Goal: Information Seeking & Learning: Learn about a topic

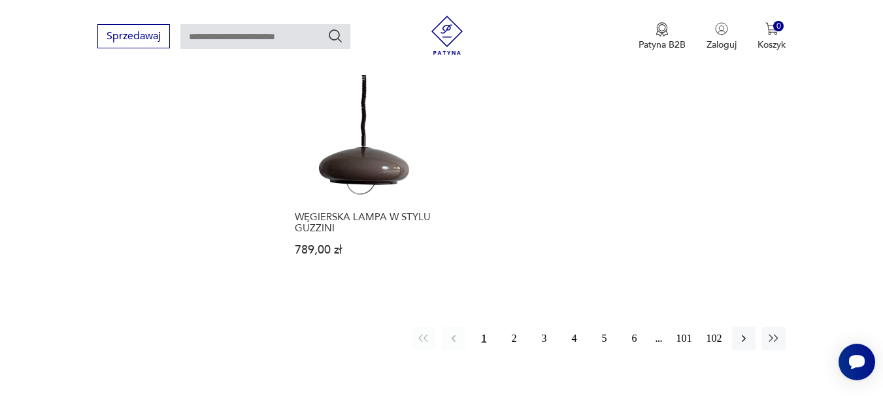
scroll to position [1875, 0]
click at [514, 329] on button "2" at bounding box center [514, 341] width 24 height 24
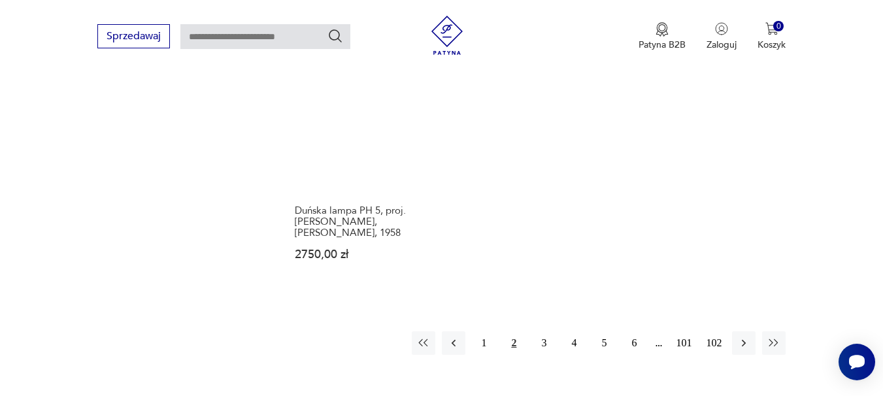
scroll to position [1896, 0]
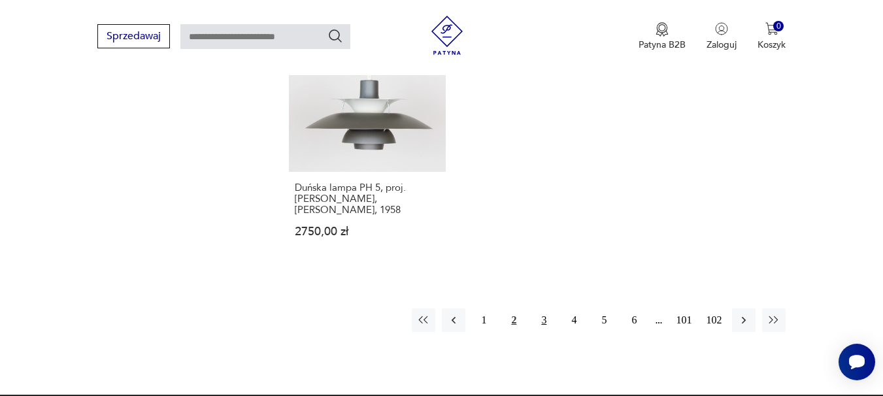
click at [543, 309] on button "3" at bounding box center [544, 321] width 24 height 24
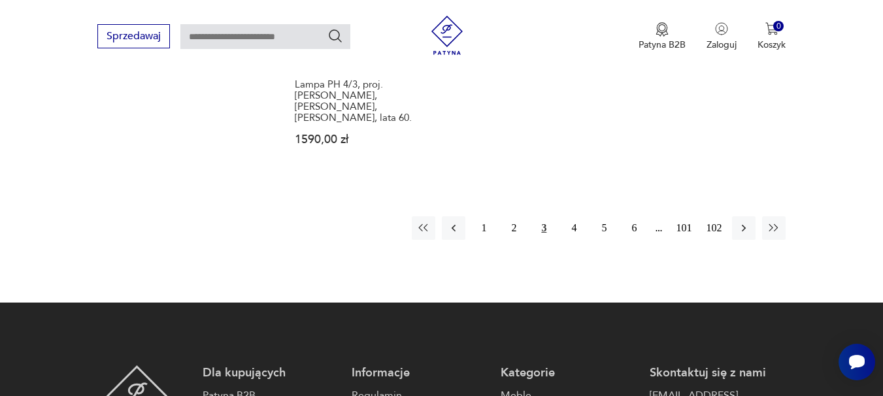
scroll to position [2047, 0]
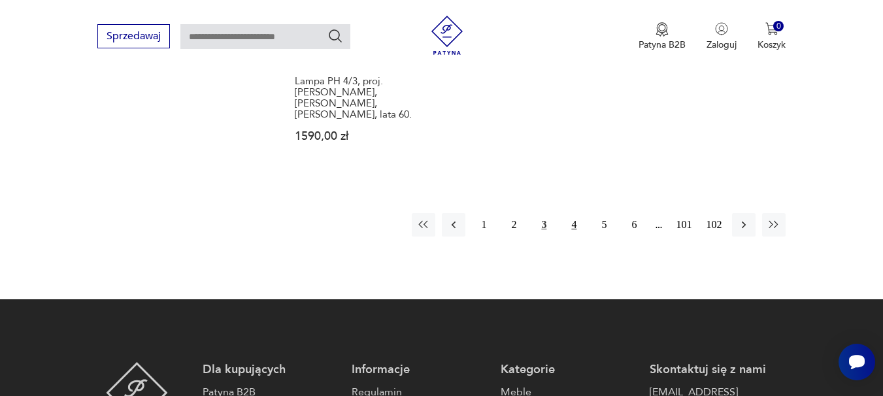
click at [573, 213] on button "4" at bounding box center [574, 225] width 24 height 24
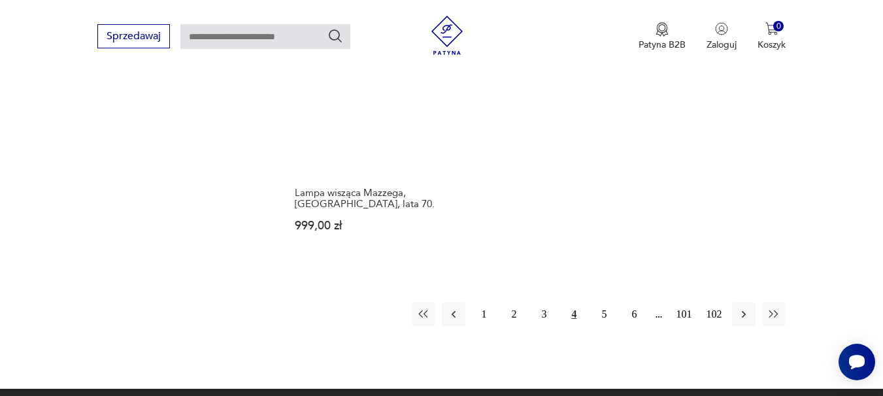
scroll to position [1981, 0]
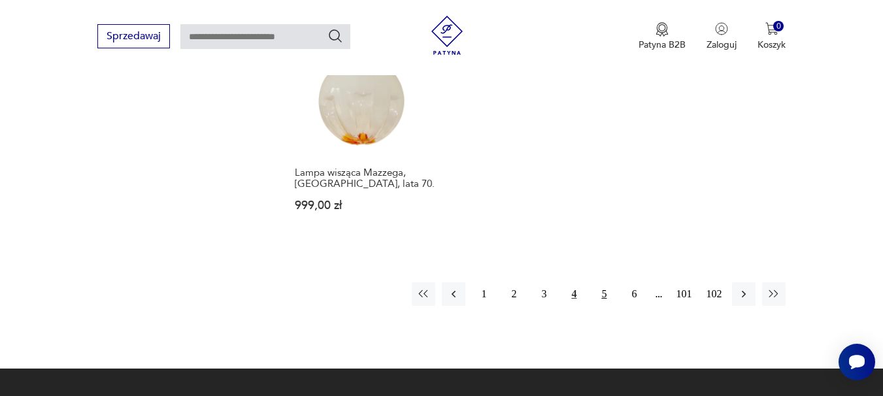
click at [601, 282] on button "5" at bounding box center [604, 294] width 24 height 24
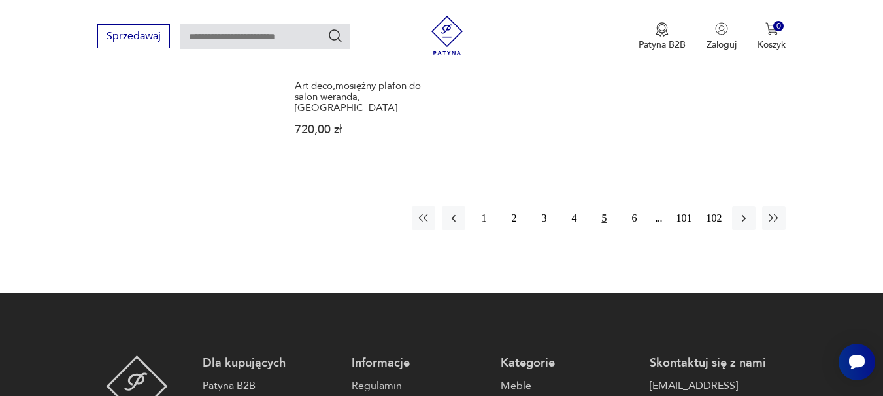
scroll to position [2112, 0]
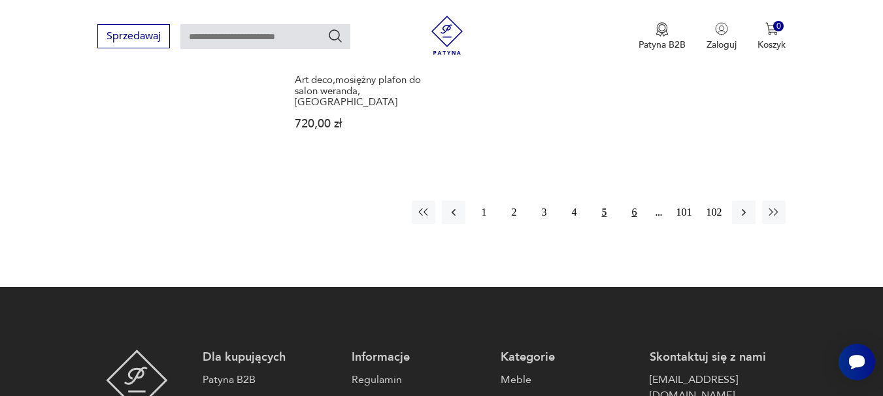
click at [635, 201] on button "6" at bounding box center [634, 213] width 24 height 24
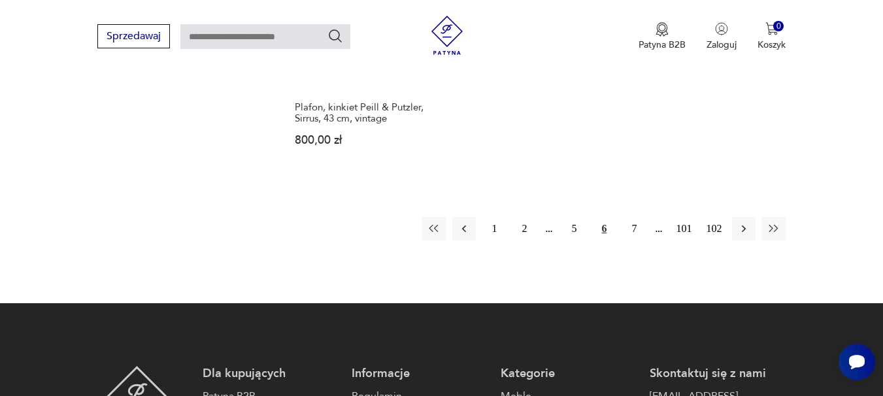
scroll to position [2047, 0]
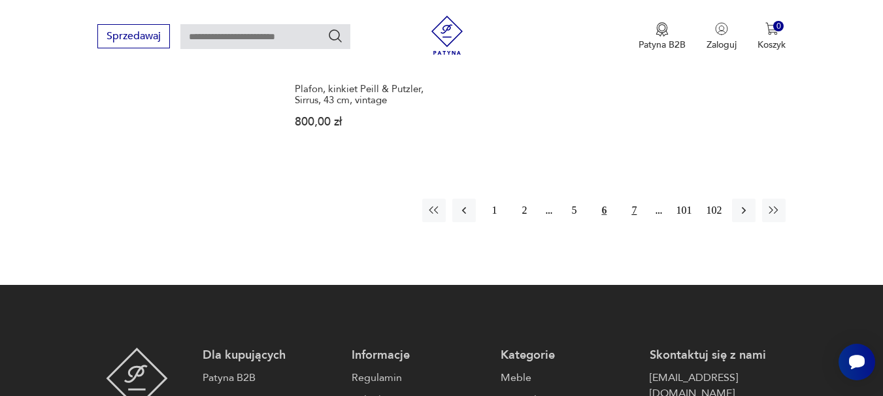
click at [631, 199] on button "7" at bounding box center [634, 211] width 24 height 24
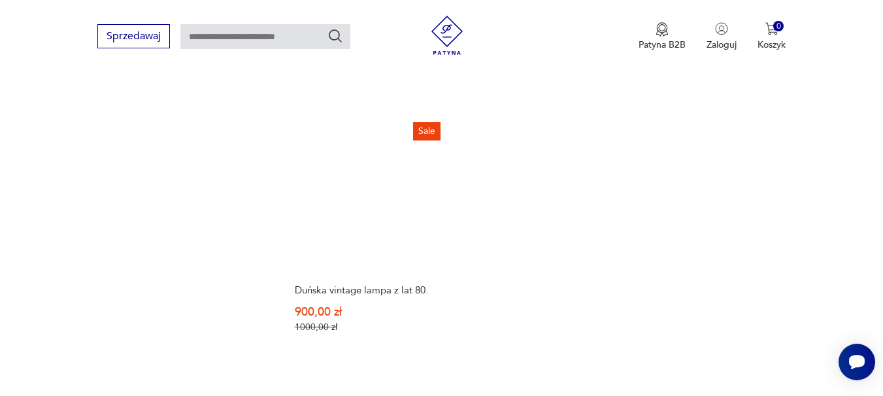
scroll to position [1981, 0]
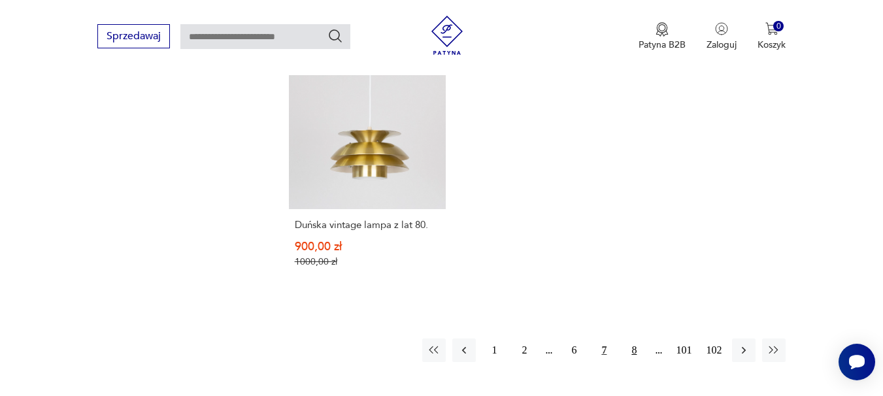
click at [637, 339] on button "8" at bounding box center [634, 351] width 24 height 24
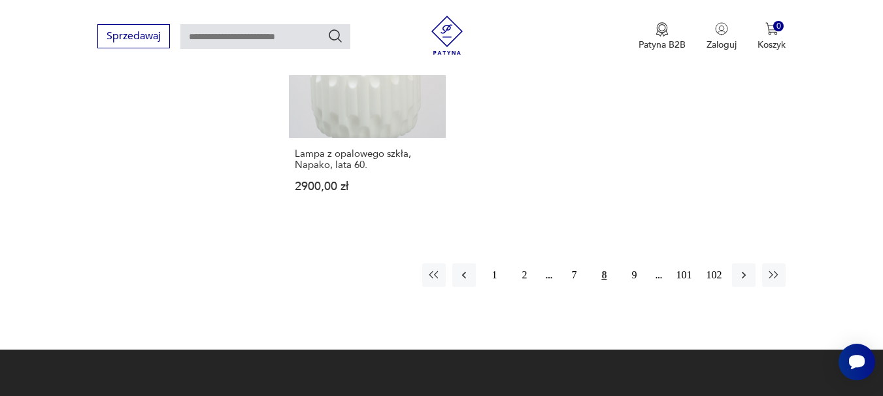
scroll to position [1981, 0]
click at [630, 264] on button "9" at bounding box center [634, 276] width 24 height 24
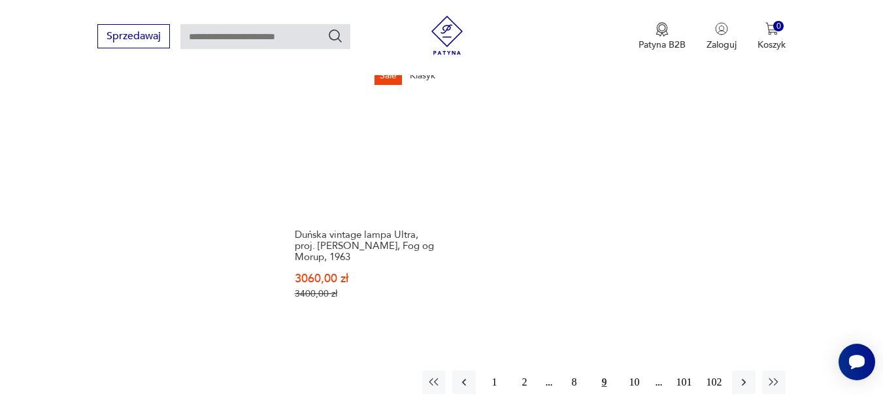
scroll to position [1981, 0]
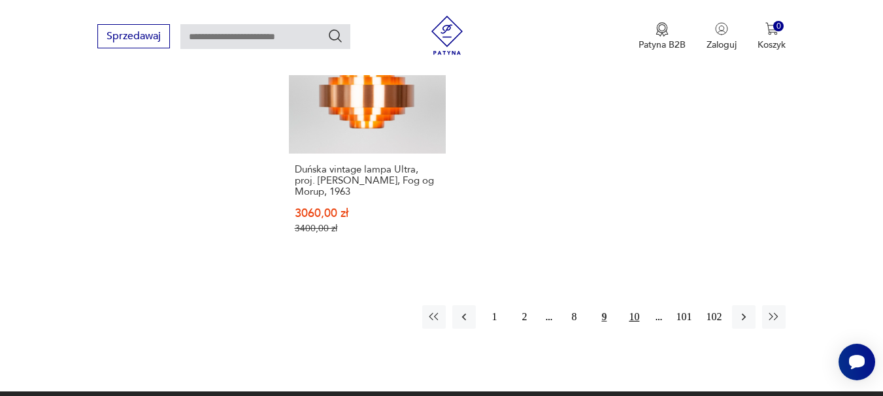
click at [637, 315] on button "10" at bounding box center [634, 317] width 24 height 24
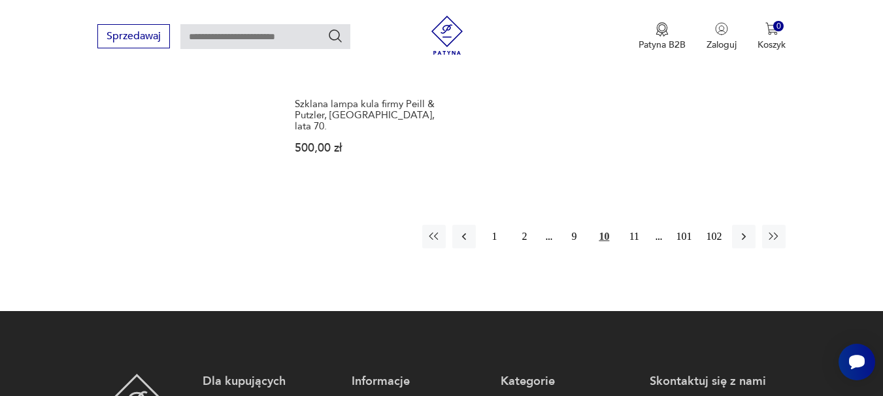
scroll to position [2112, 0]
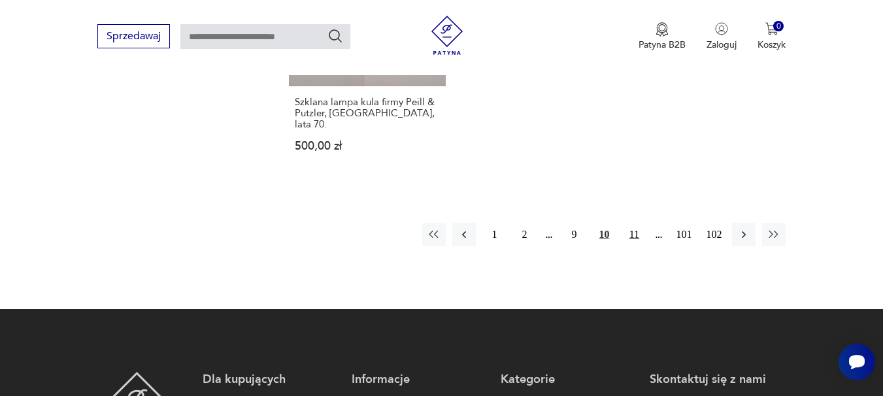
click at [634, 223] on button "11" at bounding box center [634, 235] width 24 height 24
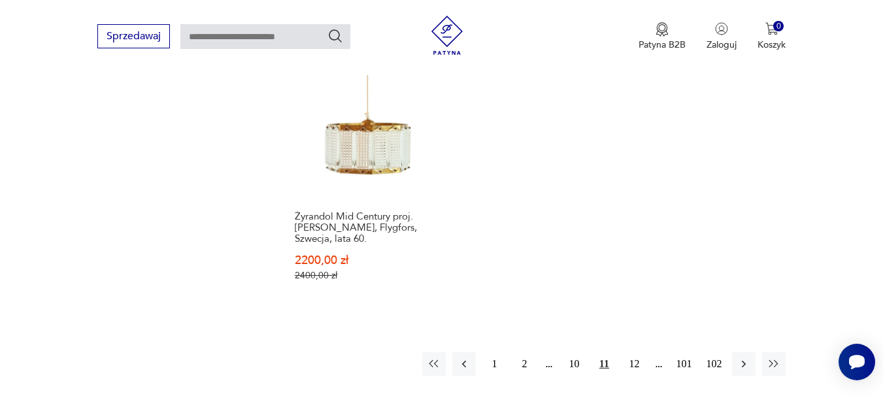
scroll to position [1916, 0]
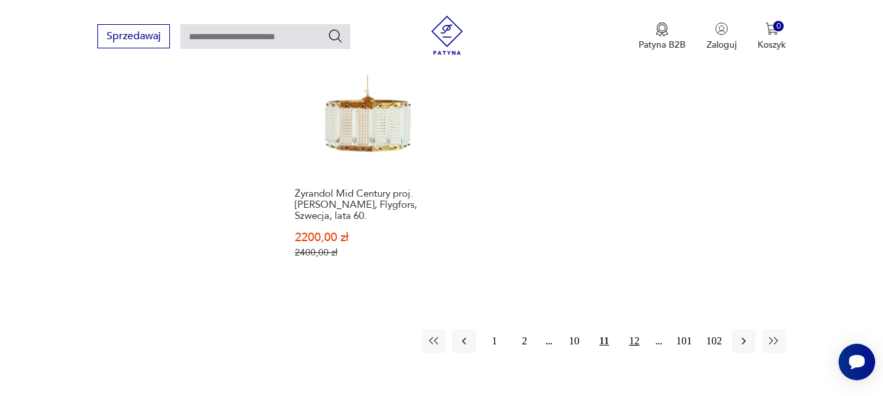
click at [637, 329] on button "12" at bounding box center [634, 341] width 24 height 24
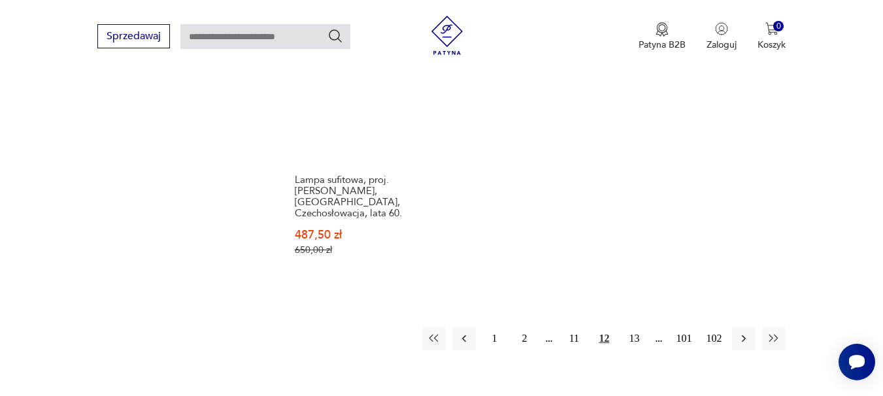
scroll to position [1981, 0]
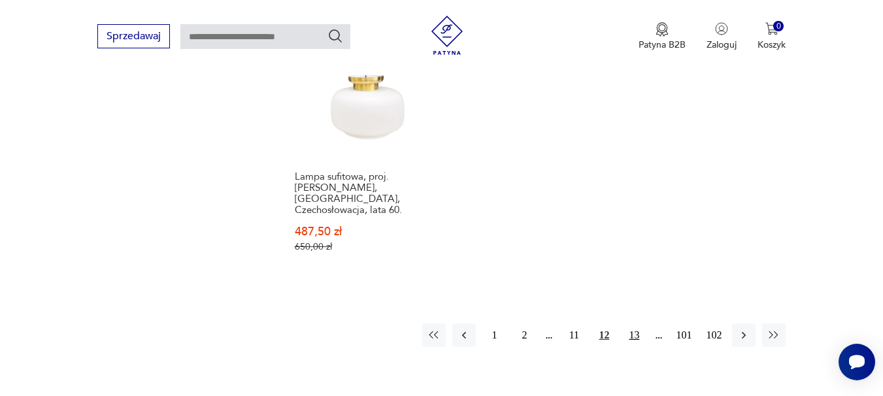
click at [639, 324] on button "13" at bounding box center [634, 336] width 24 height 24
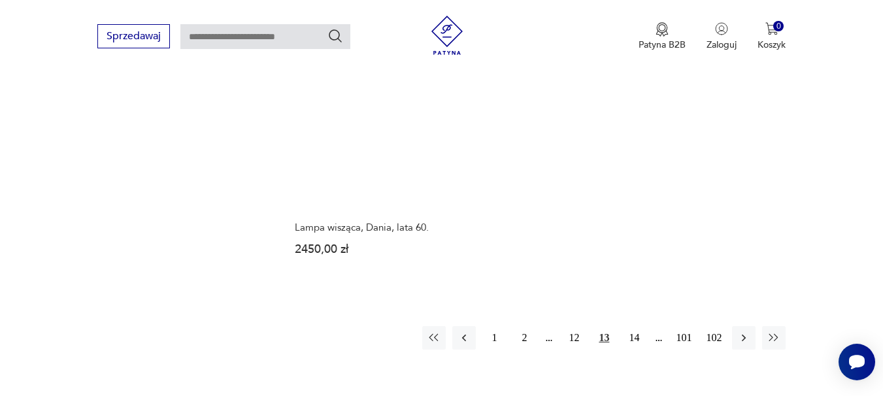
scroll to position [1916, 0]
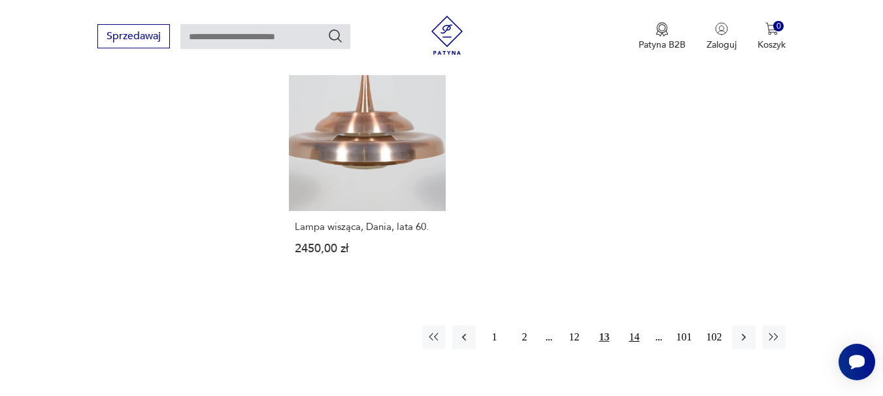
click at [637, 326] on button "14" at bounding box center [634, 338] width 24 height 24
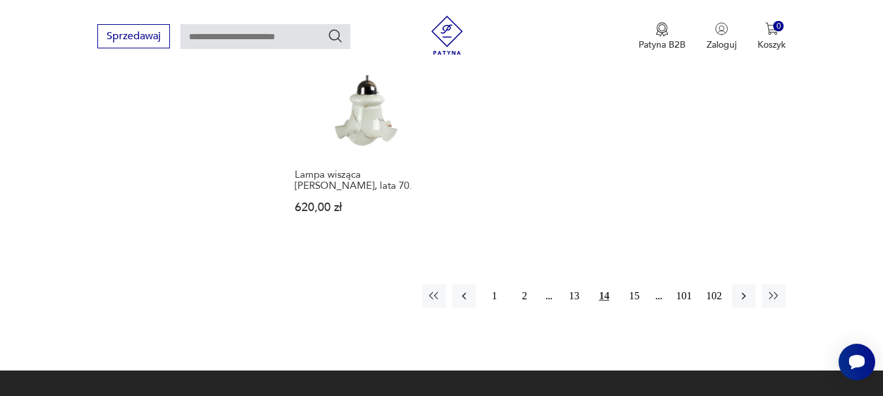
scroll to position [1981, 0]
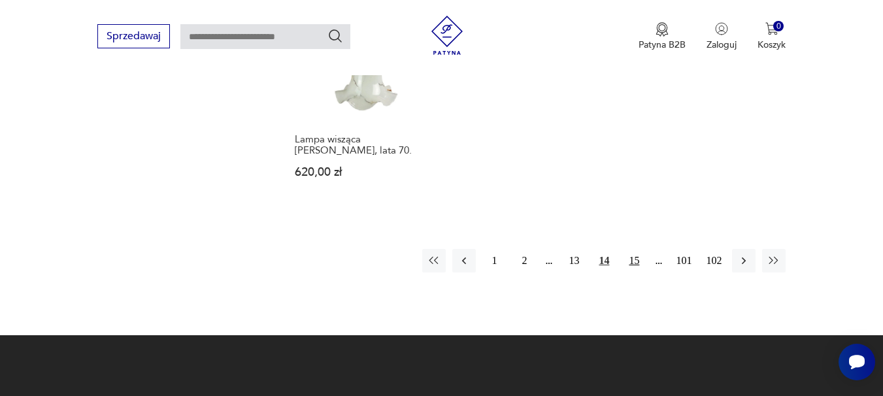
click at [637, 249] on button "15" at bounding box center [634, 261] width 24 height 24
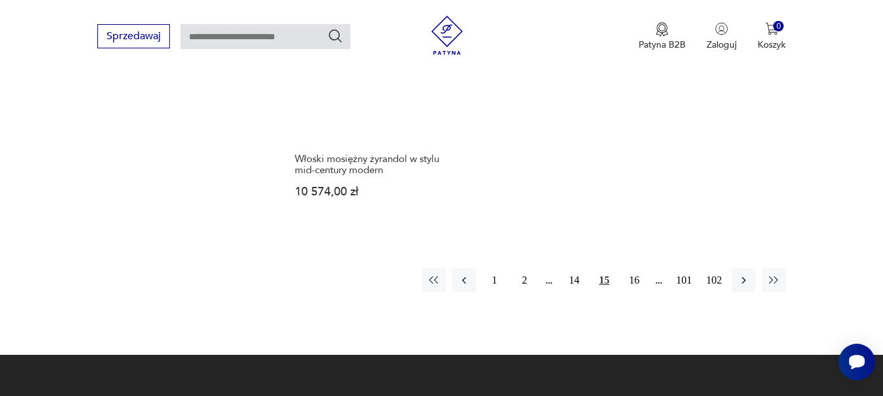
scroll to position [1981, 0]
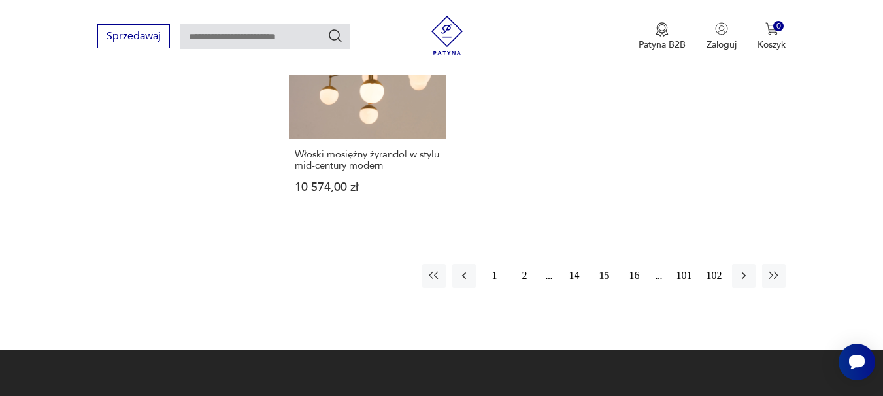
click at [637, 264] on button "16" at bounding box center [634, 276] width 24 height 24
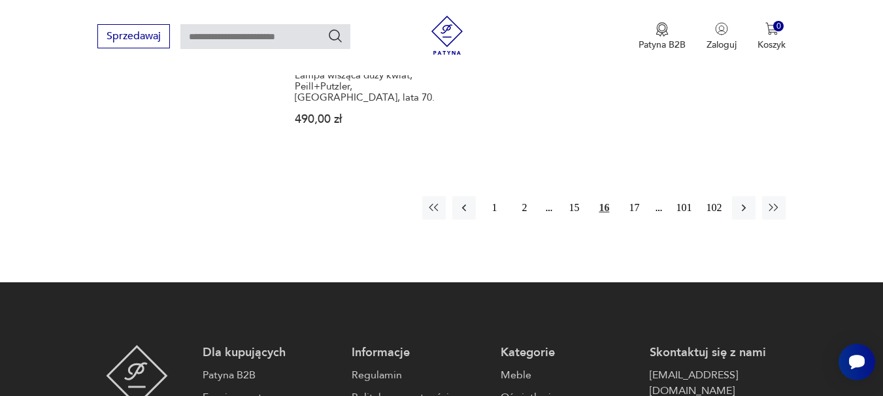
scroll to position [2047, 0]
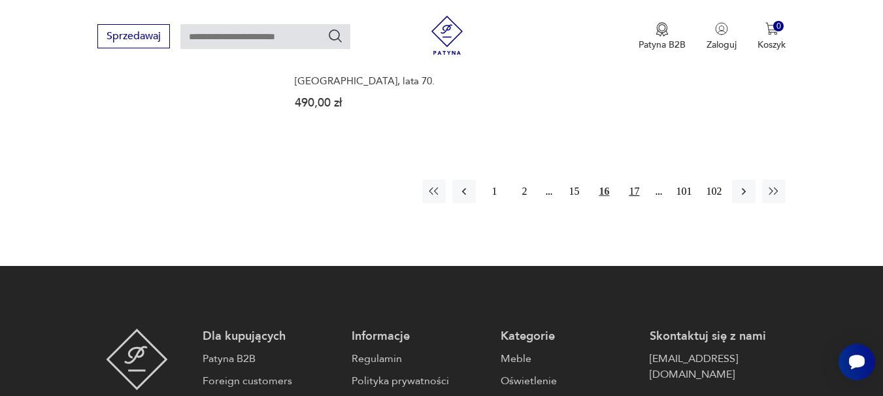
click at [640, 180] on button "17" at bounding box center [634, 192] width 24 height 24
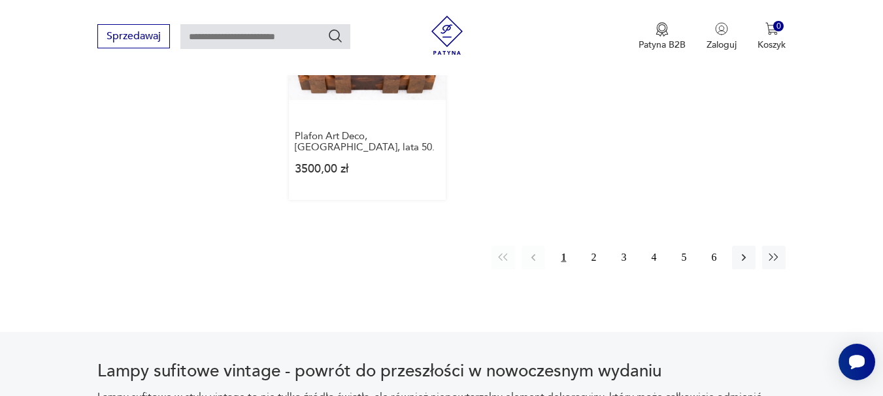
scroll to position [1981, 0]
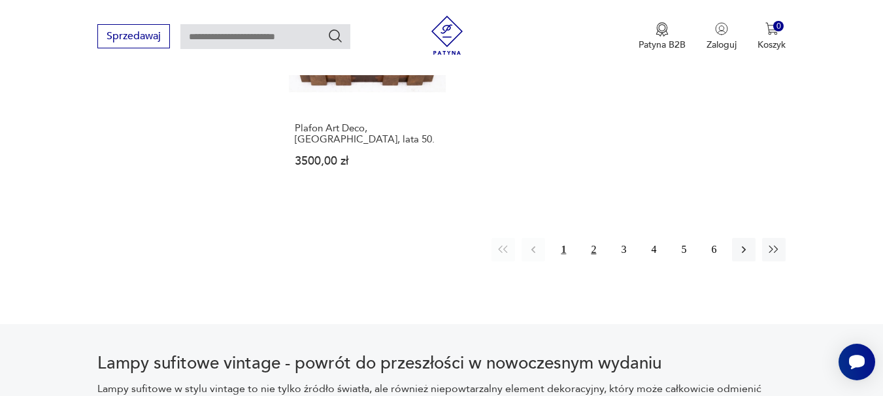
click at [595, 238] on button "2" at bounding box center [594, 250] width 24 height 24
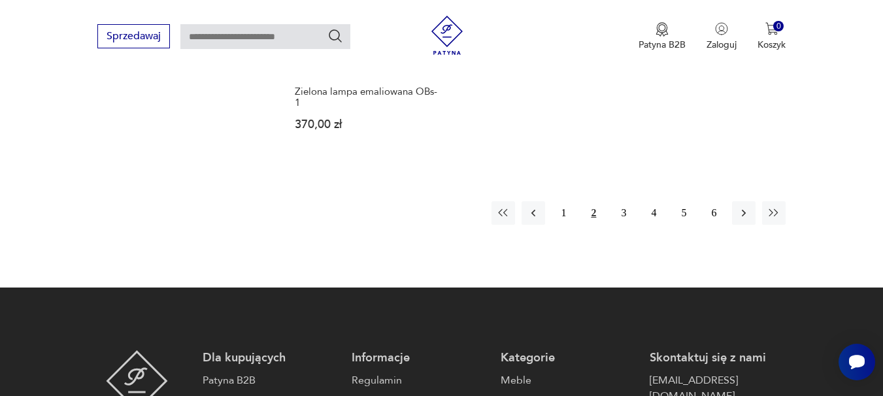
scroll to position [2047, 0]
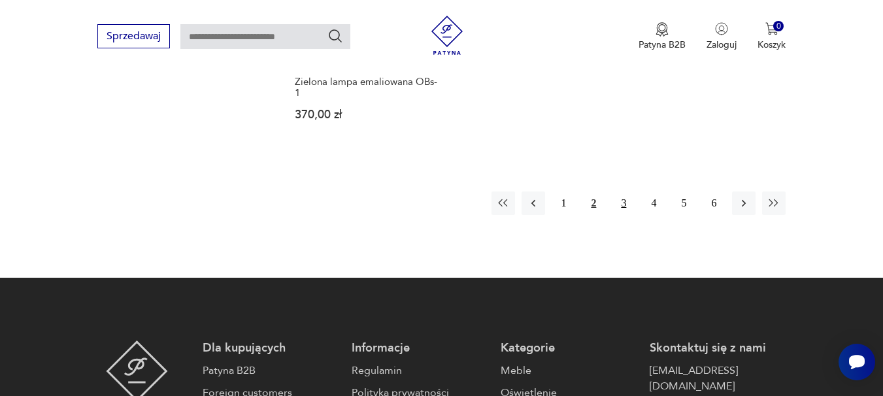
click at [626, 192] on button "3" at bounding box center [624, 204] width 24 height 24
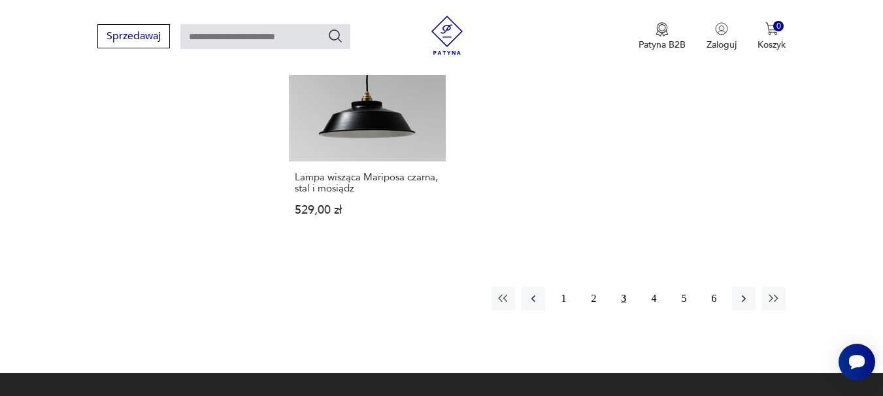
scroll to position [1916, 0]
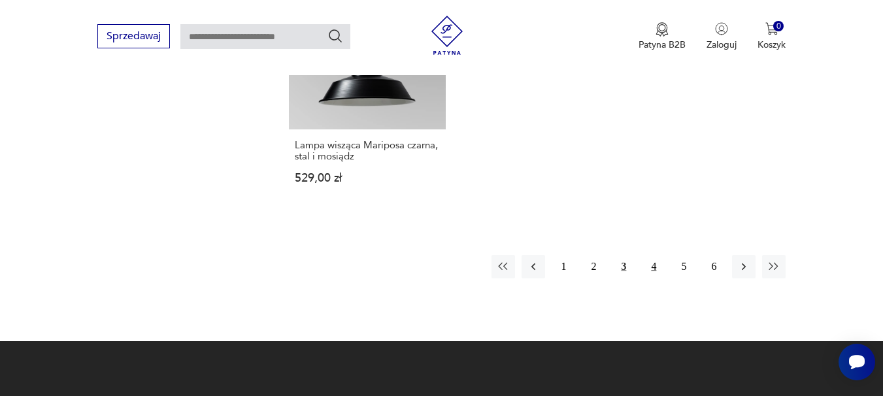
click at [650, 255] on button "4" at bounding box center [654, 267] width 24 height 24
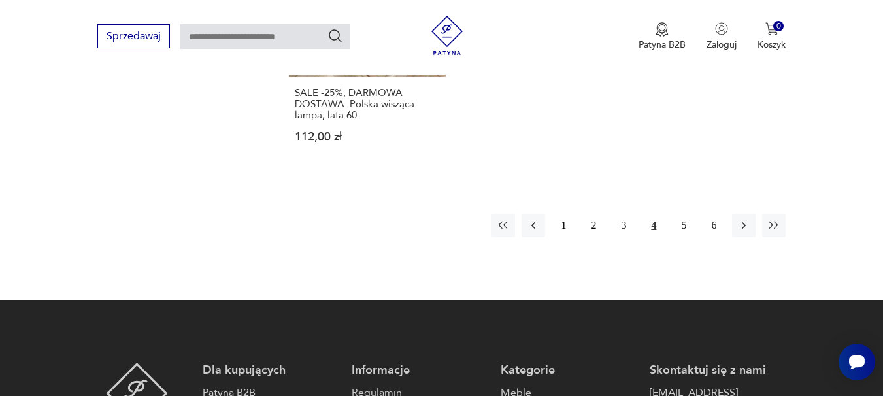
scroll to position [1981, 0]
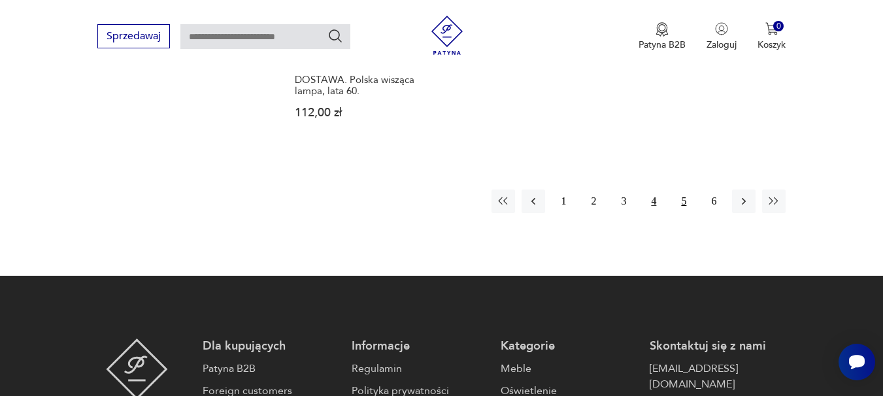
click at [683, 200] on button "5" at bounding box center [684, 202] width 24 height 24
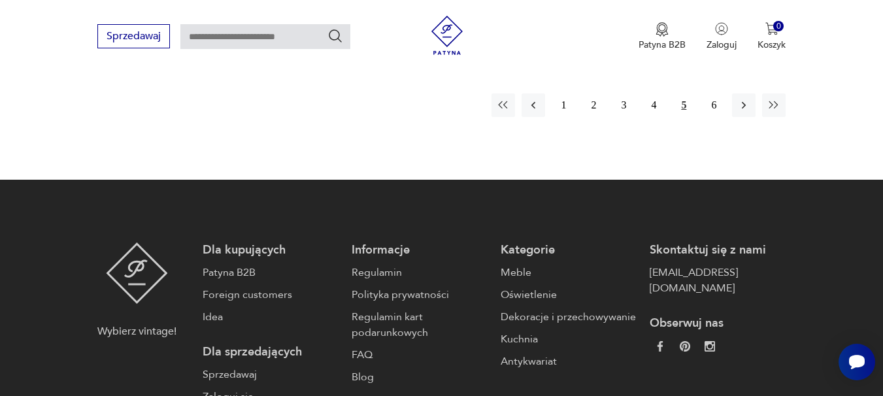
scroll to position [2112, 0]
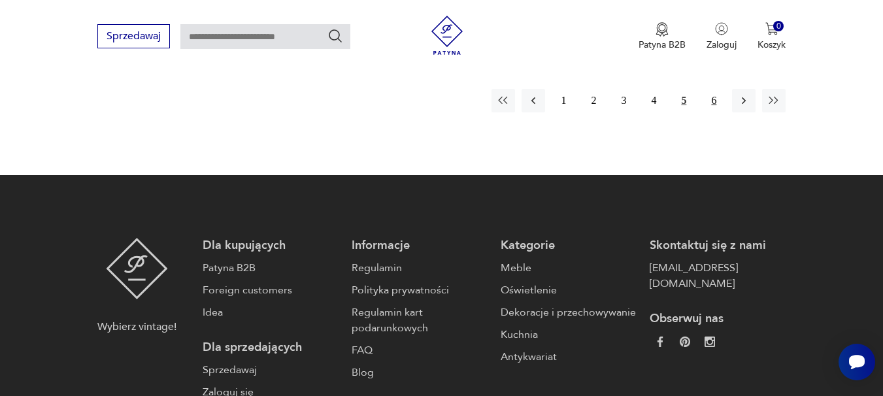
click at [714, 90] on button "6" at bounding box center [714, 101] width 24 height 24
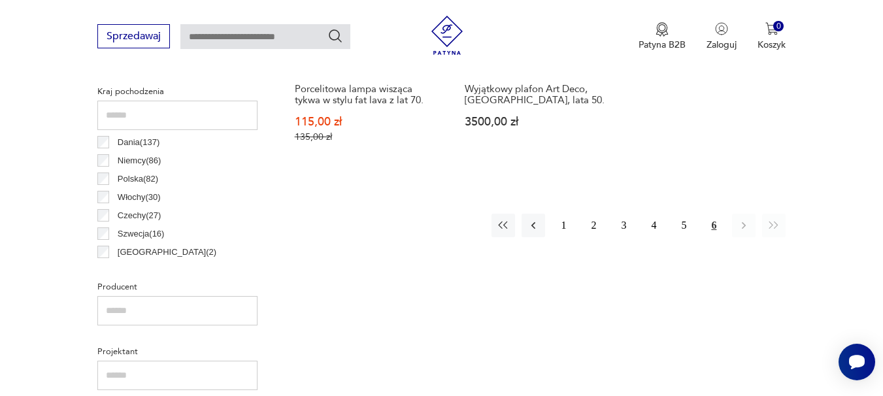
scroll to position [674, 0]
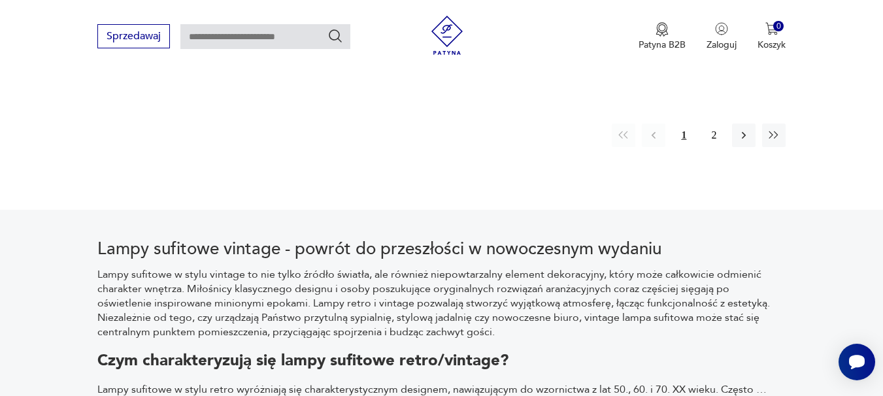
scroll to position [1916, 0]
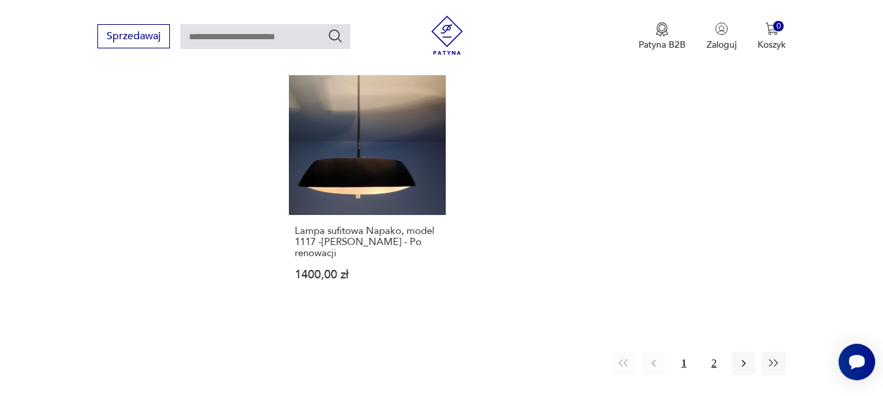
click at [718, 352] on button "2" at bounding box center [714, 364] width 24 height 24
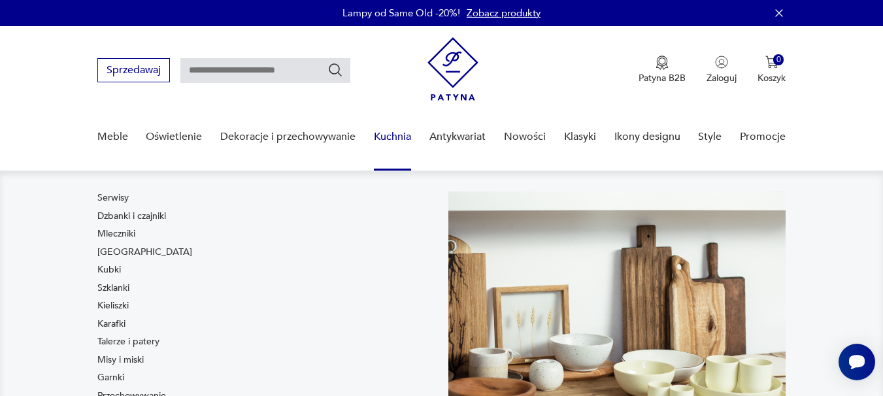
click at [397, 139] on link "Kuchnia" at bounding box center [392, 137] width 37 height 50
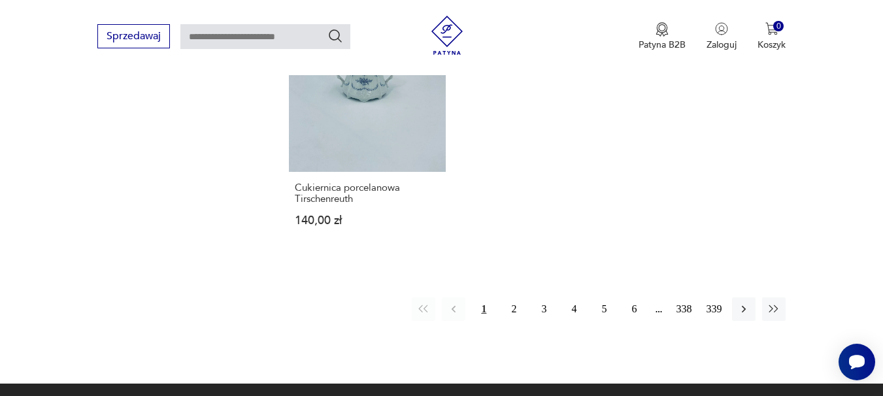
scroll to position [1895, 0]
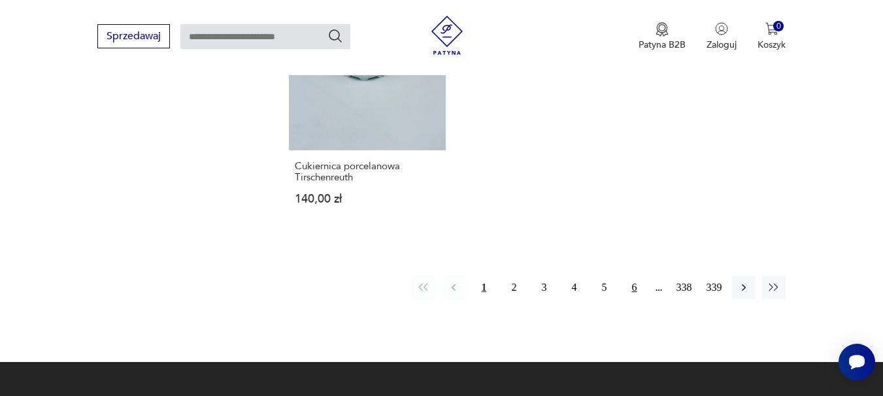
click at [637, 276] on button "6" at bounding box center [634, 288] width 24 height 24
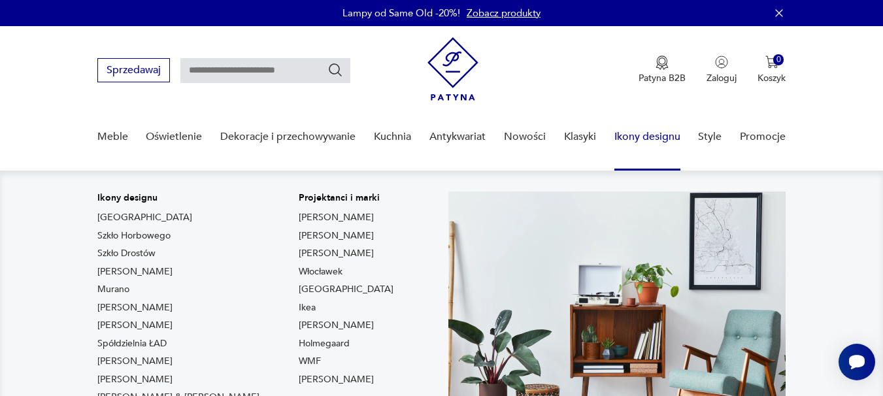
click at [646, 139] on link "Ikony designu" at bounding box center [647, 137] width 66 height 50
click at [658, 135] on link "Ikony designu" at bounding box center [647, 137] width 66 height 50
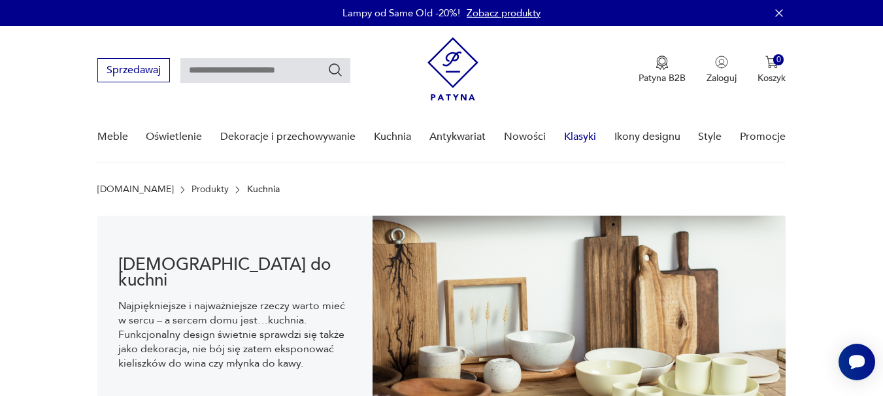
click at [583, 137] on link "Klasyki" at bounding box center [580, 137] width 32 height 50
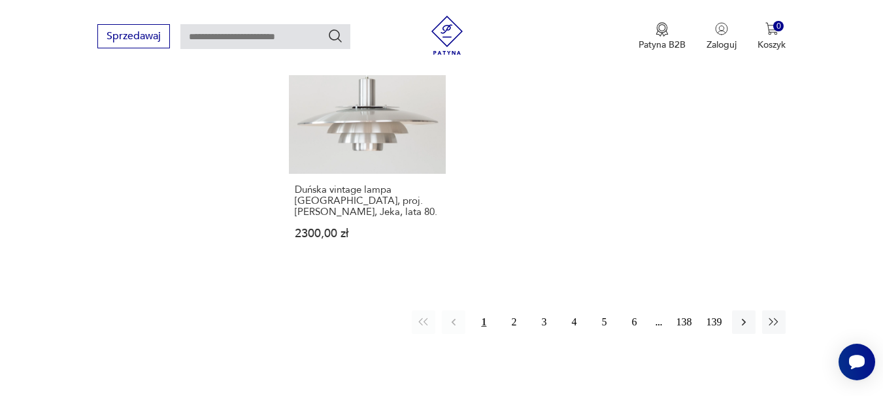
scroll to position [1673, 0]
click at [520, 311] on button "2" at bounding box center [514, 323] width 24 height 24
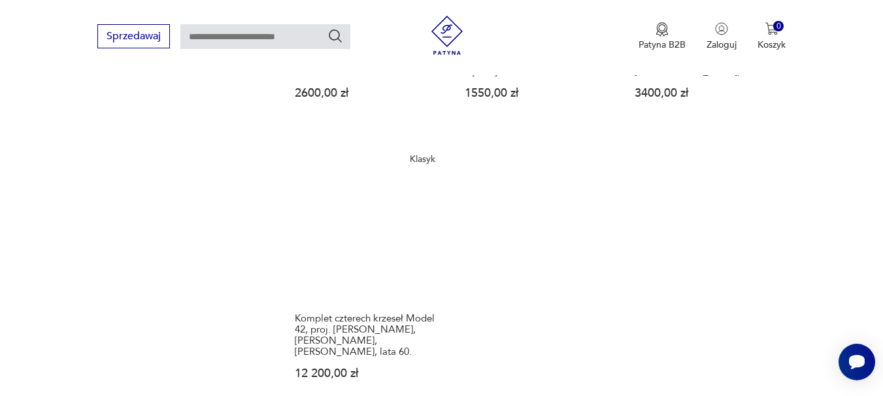
scroll to position [1700, 0]
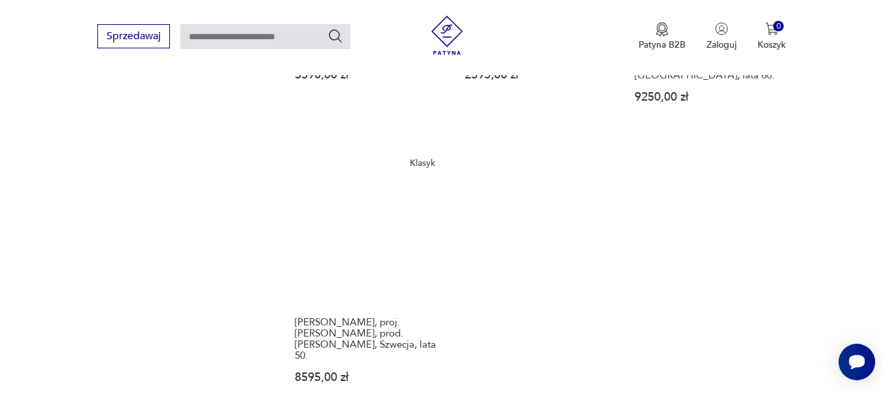
scroll to position [1749, 0]
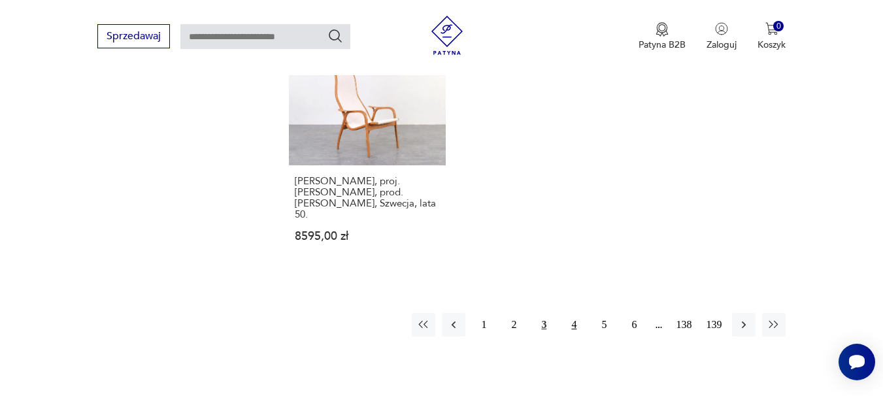
click at [579, 313] on button "4" at bounding box center [574, 325] width 24 height 24
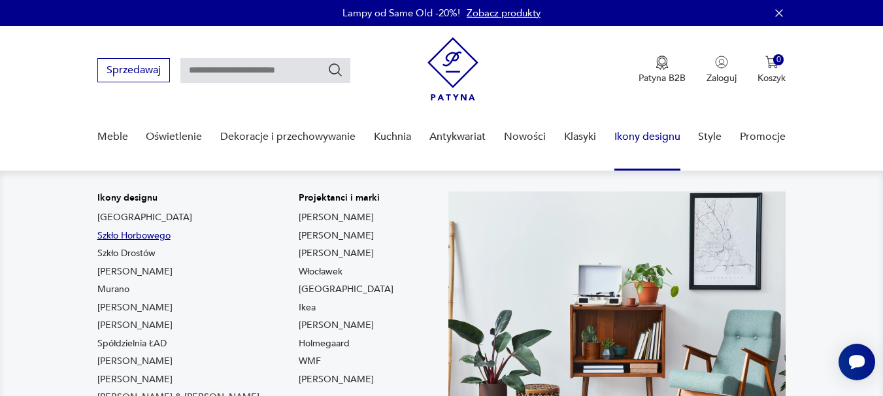
click at [142, 229] on link "Szkło Horbowego" at bounding box center [133, 235] width 73 height 13
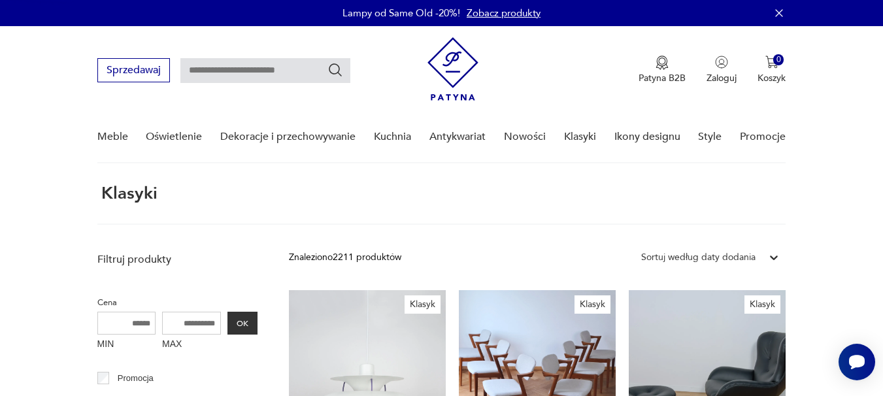
type input "*******"
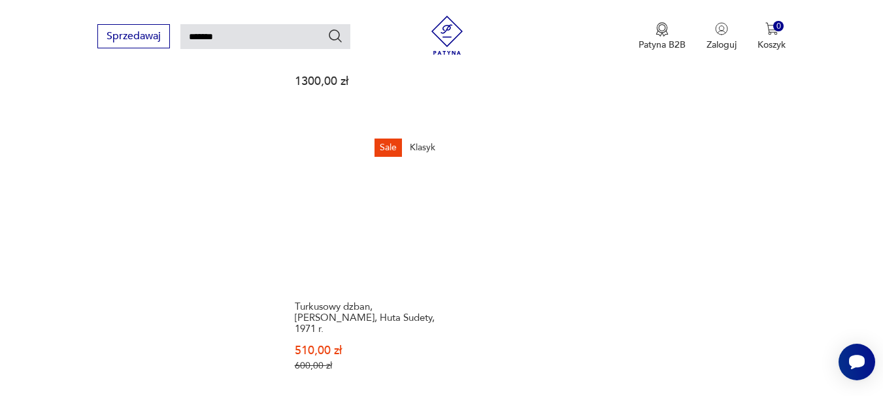
scroll to position [1683, 0]
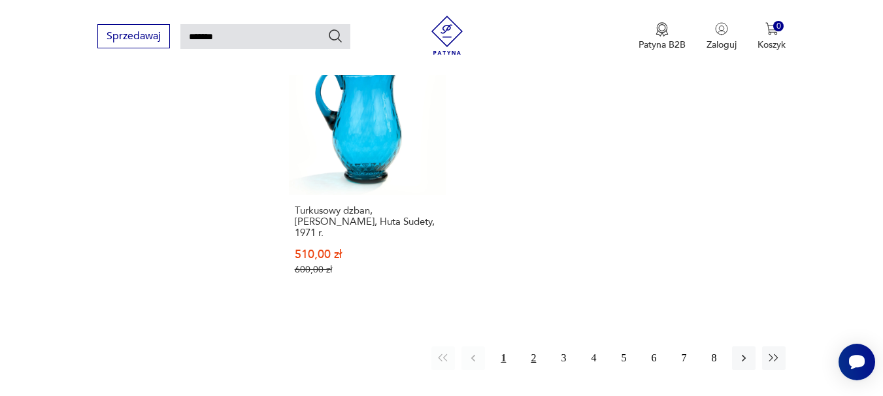
click at [527, 346] on button "2" at bounding box center [534, 358] width 24 height 24
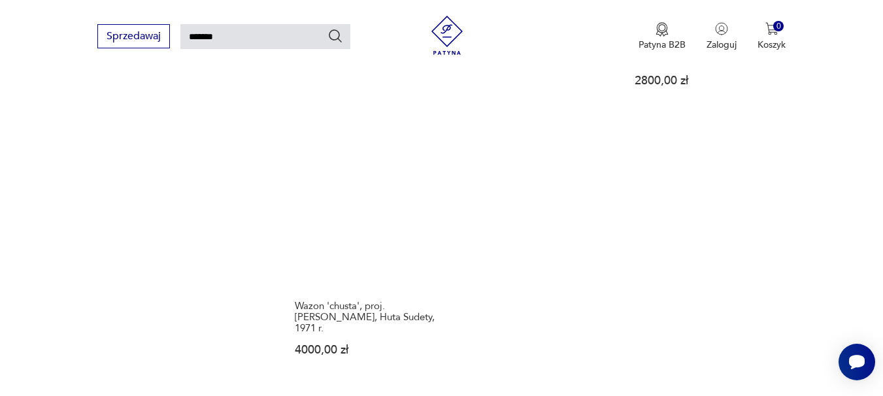
scroll to position [1615, 0]
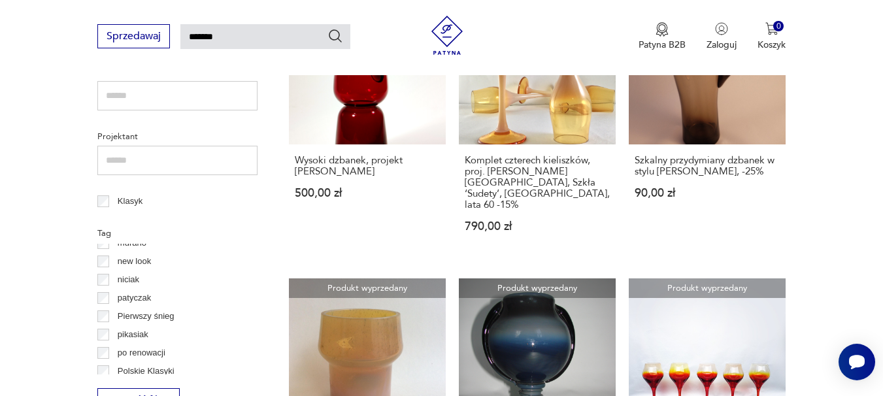
scroll to position [588, 0]
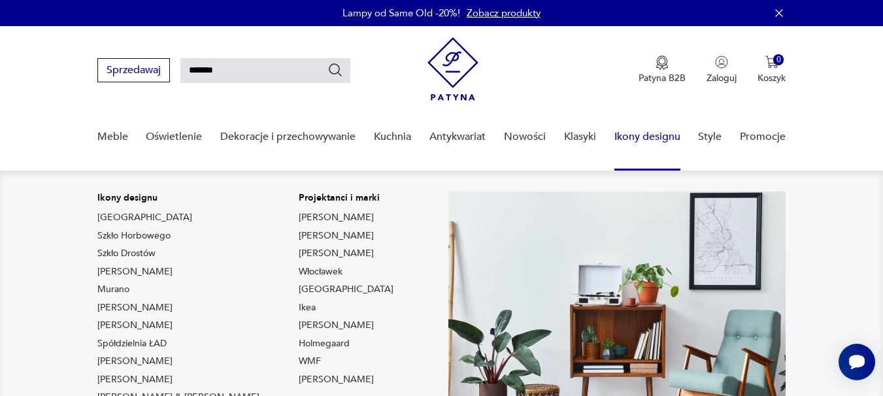
click at [631, 135] on link "Ikony designu" at bounding box center [647, 137] width 66 height 50
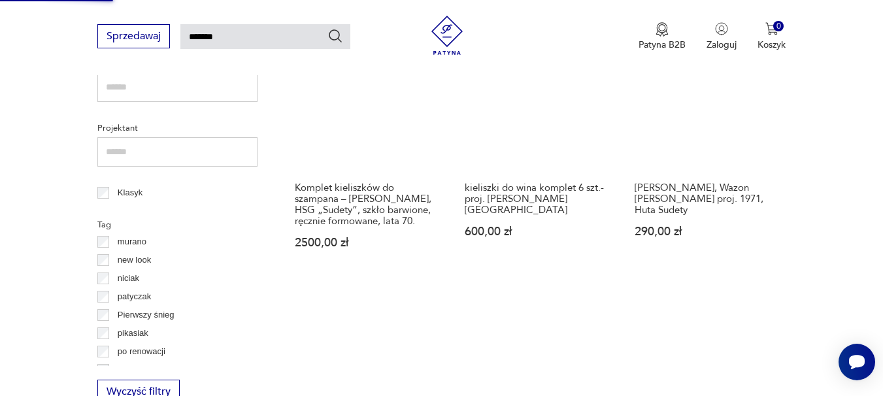
scroll to position [588, 0]
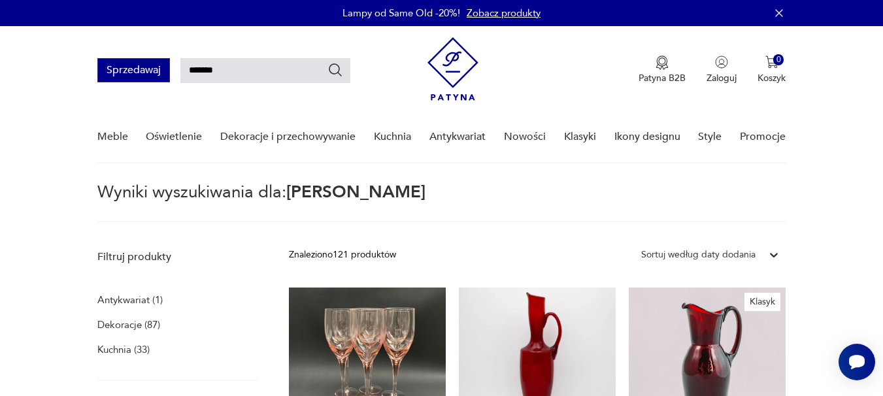
drag, startPoint x: 236, startPoint y: 68, endPoint x: 163, endPoint y: 67, distance: 73.2
click at [163, 67] on div "Sprzedawaj *******" at bounding box center [223, 70] width 253 height 24
click at [583, 135] on link "Klasyki" at bounding box center [580, 137] width 32 height 50
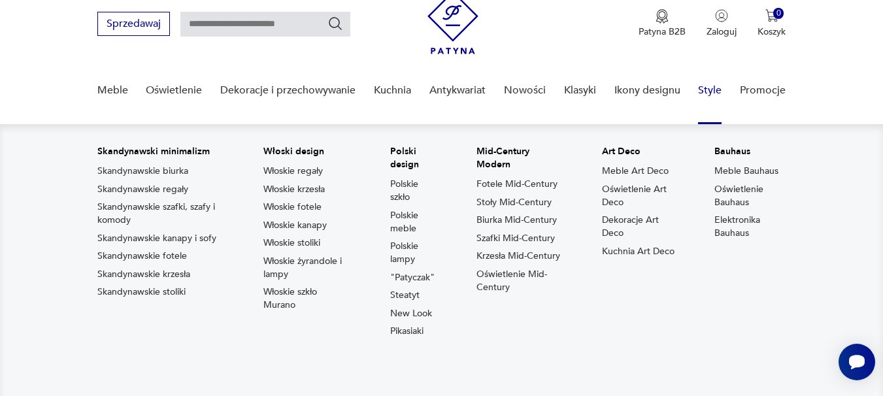
click at [712, 90] on link "Style" at bounding box center [710, 90] width 24 height 50
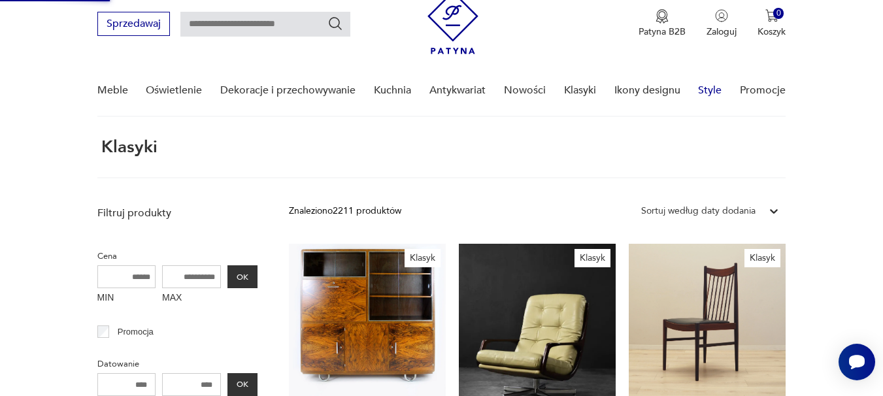
click at [712, 90] on link "Style" at bounding box center [710, 90] width 24 height 50
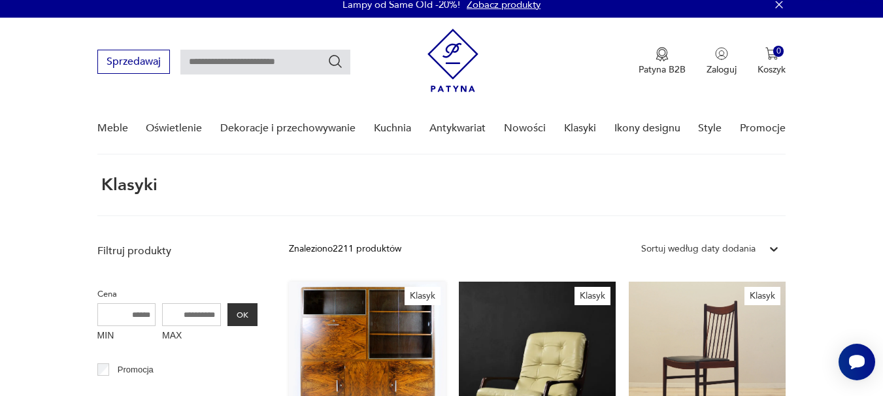
scroll to position [0, 0]
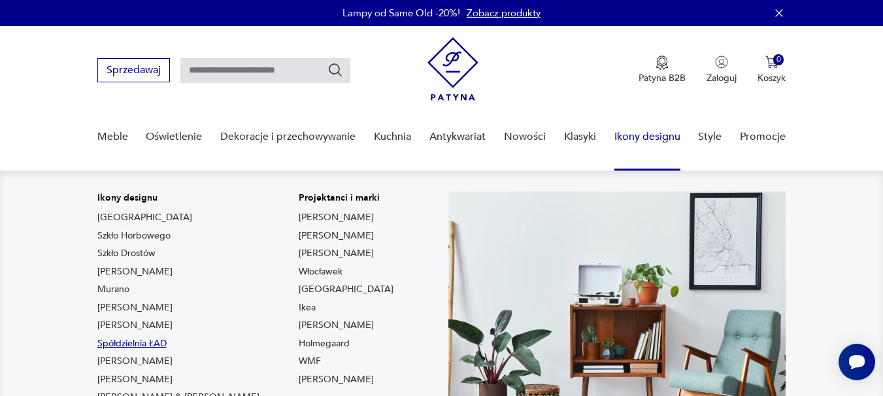
click at [135, 341] on link "Spółdzielnia ŁAD" at bounding box center [131, 343] width 69 height 13
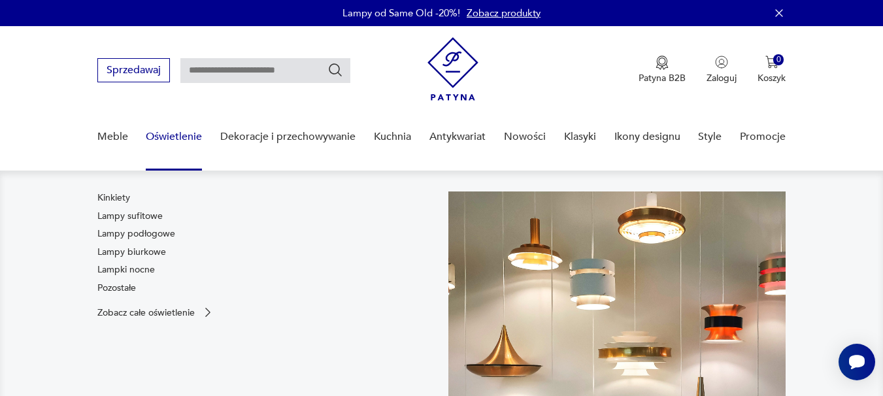
click at [182, 135] on link "Oświetlenie" at bounding box center [174, 137] width 56 height 50
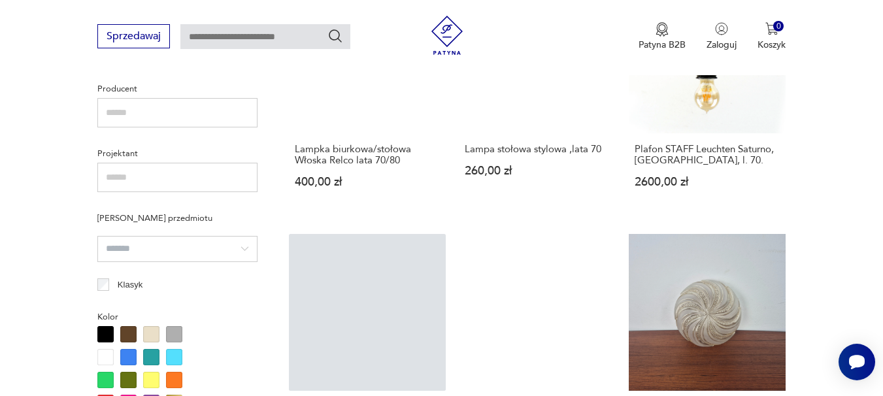
scroll to position [1132, 0]
